Goal: Obtain resource: Obtain resource

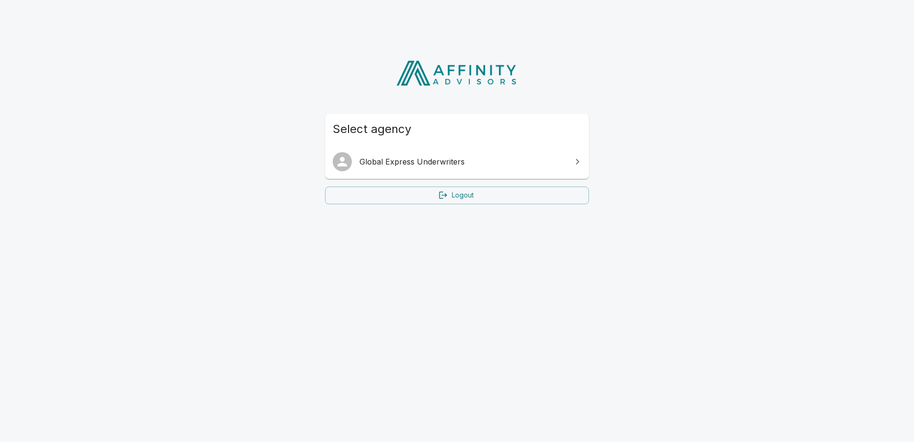
click at [404, 153] on link "Global Express Underwriters" at bounding box center [457, 161] width 264 height 27
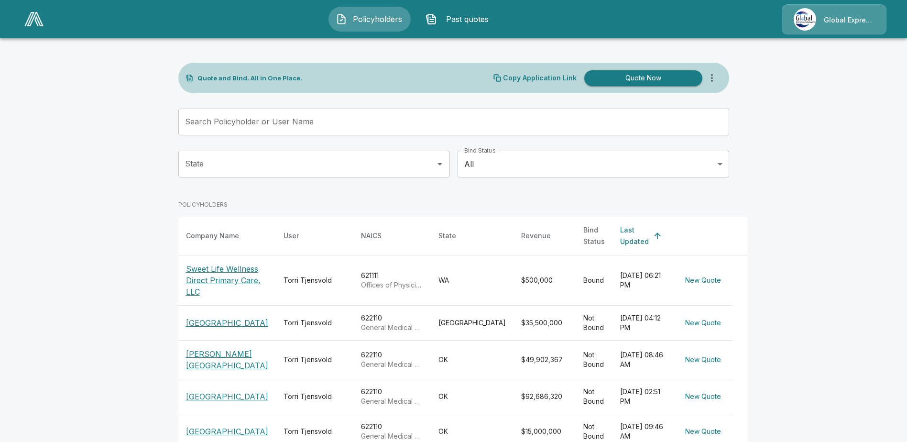
click at [230, 320] on p "[GEOGRAPHIC_DATA]" at bounding box center [227, 322] width 82 height 11
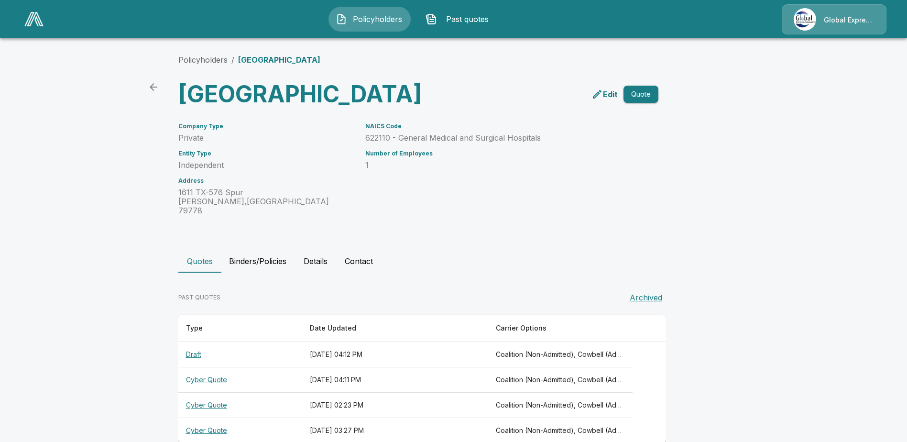
click at [201, 392] on th "Cyber Quote" at bounding box center [240, 379] width 124 height 25
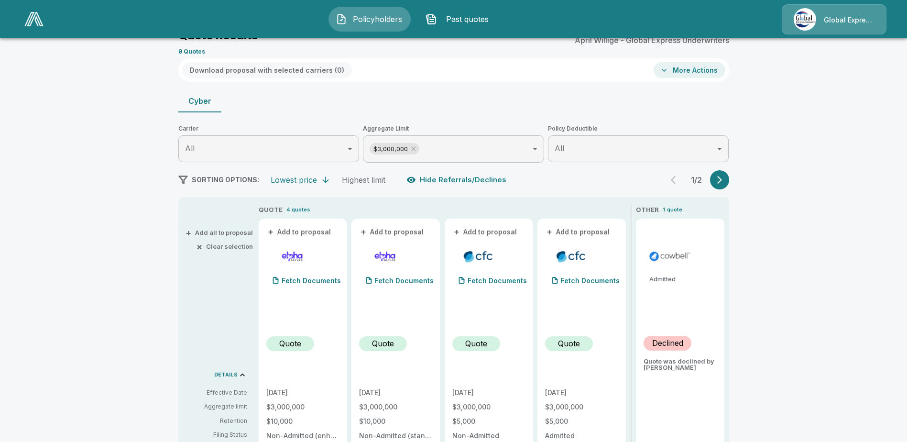
scroll to position [96, 0]
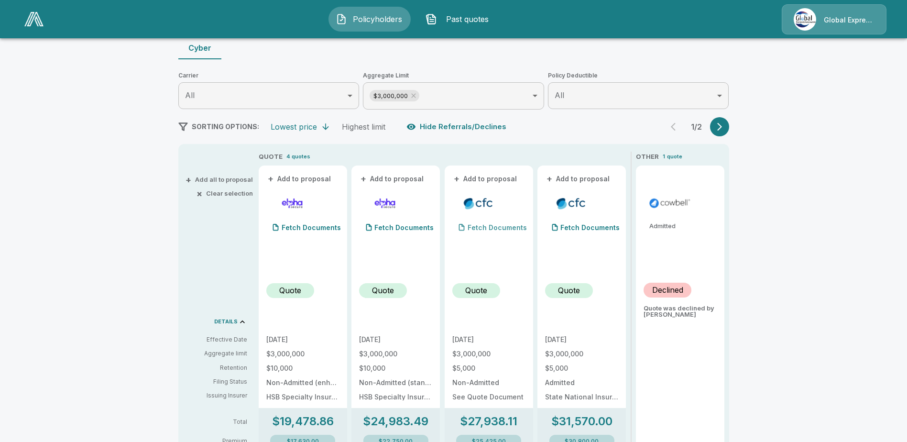
click at [505, 229] on p "Fetch Documents" at bounding box center [496, 227] width 59 height 7
click at [489, 227] on p "Fetch Documents" at bounding box center [496, 227] width 59 height 7
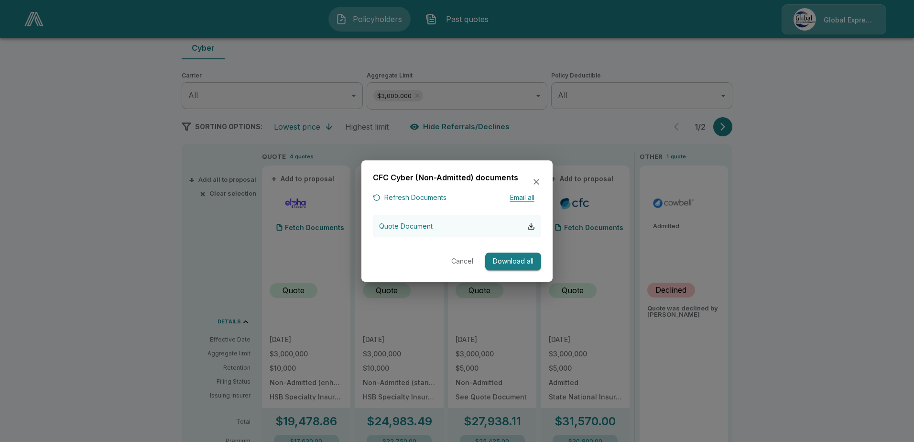
click at [415, 224] on p "Quote Document" at bounding box center [406, 226] width 54 height 10
click at [536, 180] on icon "button" at bounding box center [537, 182] width 10 height 10
